Goal: Task Accomplishment & Management: Complete application form

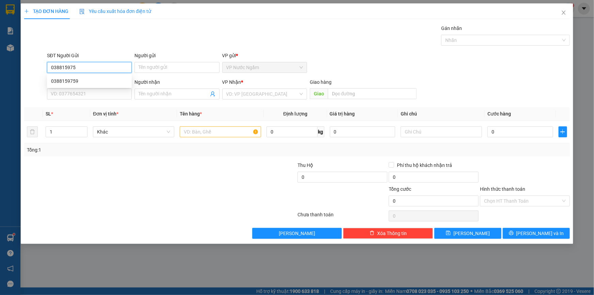
type input "0388159759"
drag, startPoint x: 79, startPoint y: 81, endPoint x: 82, endPoint y: 83, distance: 3.7
click at [79, 81] on div "0388159759" at bounding box center [89, 80] width 77 height 7
type input "0903551180"
type input "A VIỆT"
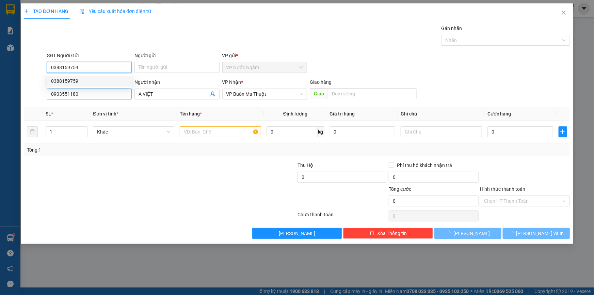
type input "200.000"
type input "0388159759"
drag, startPoint x: 83, startPoint y: 97, endPoint x: 14, endPoint y: 102, distance: 69.3
click at [15, 102] on div "TẠO ĐƠN HÀNG Yêu cầu xuất hóa đơn điện tử Transit Pickup Surcharge Ids Transit …" at bounding box center [297, 147] width 594 height 295
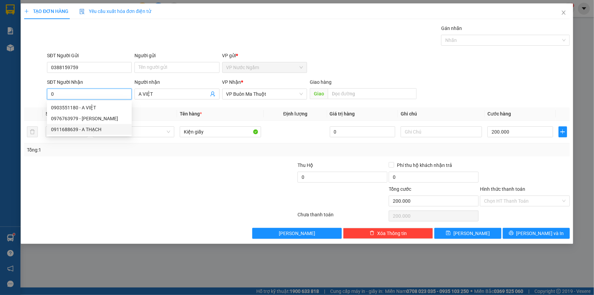
click at [86, 130] on div "0911688639 - A THẠCH" at bounding box center [89, 129] width 77 height 7
type input "0911688639"
type input "A THẠCH"
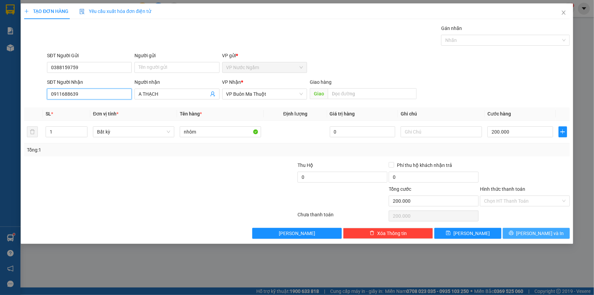
type input "0911688639"
click at [521, 229] on button "[PERSON_NAME] và In" at bounding box center [536, 233] width 67 height 11
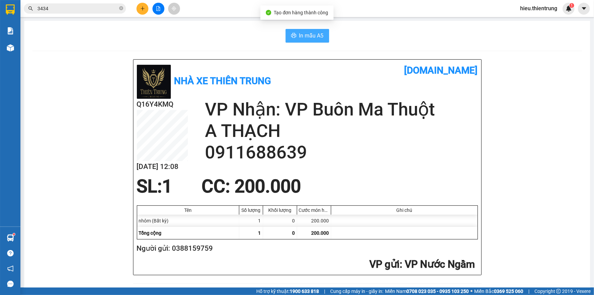
click at [300, 36] on span "In mẫu A5" at bounding box center [311, 35] width 25 height 9
